Goal: Task Accomplishment & Management: Use online tool/utility

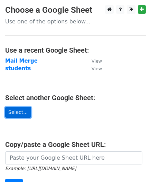
click at [19, 116] on link "Select..." at bounding box center [18, 112] width 26 height 11
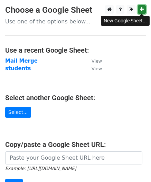
click at [143, 11] on link at bounding box center [142, 9] width 8 height 9
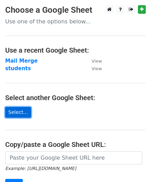
click at [21, 109] on link "Select..." at bounding box center [18, 112] width 26 height 11
click at [18, 116] on link "Select..." at bounding box center [18, 112] width 26 height 11
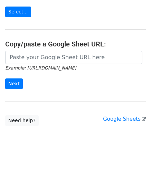
scroll to position [98, 0]
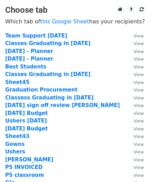
scroll to position [414, 0]
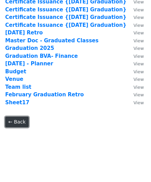
click at [17, 126] on link "← Back" at bounding box center [16, 122] width 23 height 11
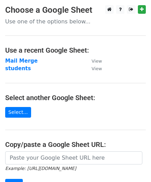
scroll to position [98, 0]
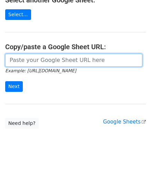
click at [44, 57] on input "url" at bounding box center [73, 60] width 137 height 13
paste input "https://docs.google.com/spreadsheets/d/14HZ0z29R4BQleTeIBR9FP6OSnl4qO-HN3ZqgwLS…"
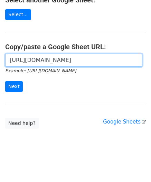
scroll to position [0, 0]
click at [49, 62] on input "https://docs.google.com/spreadsheets/d/14HZ0z29R4BQleTeIBR9FP6OSnl4qO-HN3ZqgwLS…" at bounding box center [73, 60] width 137 height 13
paste input "usp=sharing"
type input "https://docs.google.com/spreadsheets/d/14HZ0z29R4BQleTeIBR9FP6OSnl4qO-HN3ZqgwLS…"
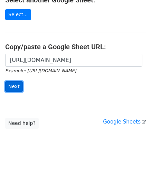
scroll to position [0, 0]
click at [10, 86] on input "Next" at bounding box center [14, 86] width 18 height 11
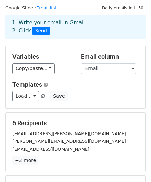
scroll to position [20, 0]
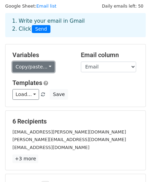
click at [42, 66] on link "Copy/paste..." at bounding box center [33, 67] width 42 height 11
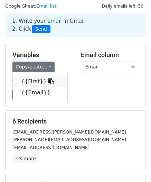
click at [48, 80] on icon at bounding box center [51, 82] width 6 height 6
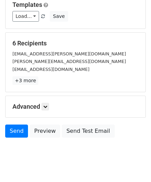
scroll to position [80, 0]
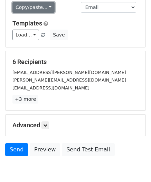
click at [39, 7] on link "Copy/paste..." at bounding box center [33, 7] width 42 height 11
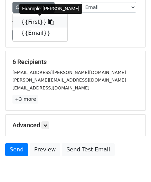
click at [48, 23] on icon at bounding box center [51, 22] width 6 height 6
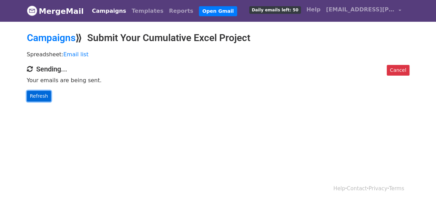
click at [45, 97] on link "Refresh" at bounding box center [39, 96] width 24 height 11
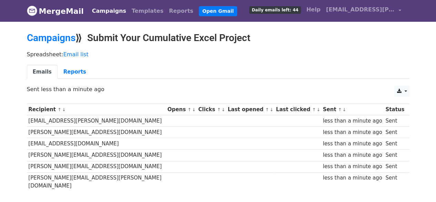
click at [410, 90] on div "CSV Excel Sent less than a minute ago" at bounding box center [218, 93] width 393 height 14
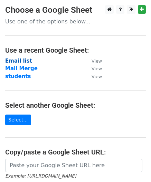
click at [17, 59] on strong "Email list" at bounding box center [18, 61] width 27 height 6
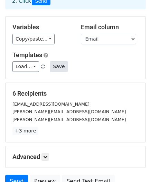
scroll to position [48, 0]
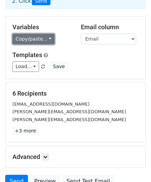
click at [36, 40] on link "Copy/paste..." at bounding box center [33, 39] width 42 height 11
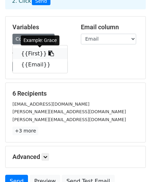
click at [48, 56] on icon at bounding box center [51, 54] width 6 height 6
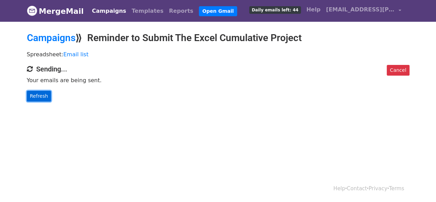
click at [46, 100] on link "Refresh" at bounding box center [39, 96] width 24 height 11
click at [44, 95] on link "Refresh" at bounding box center [39, 96] width 24 height 11
